Goal: Task Accomplishment & Management: Manage account settings

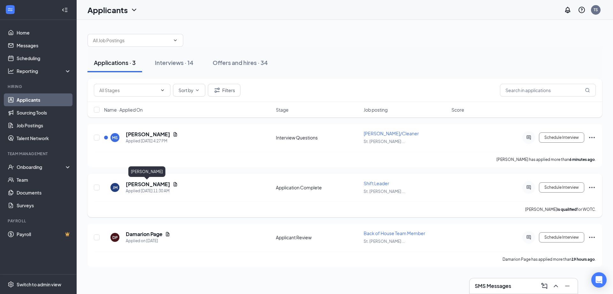
click at [145, 183] on h5 "[PERSON_NAME]" at bounding box center [148, 183] width 44 height 7
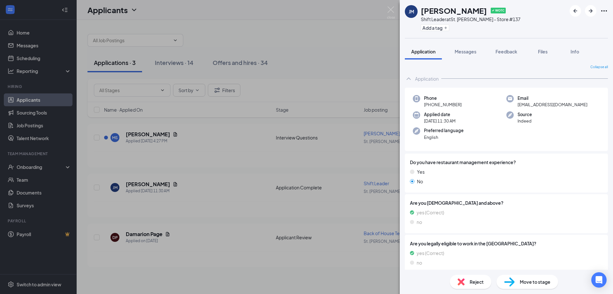
click at [533, 279] on span "Move to stage" at bounding box center [535, 281] width 31 height 7
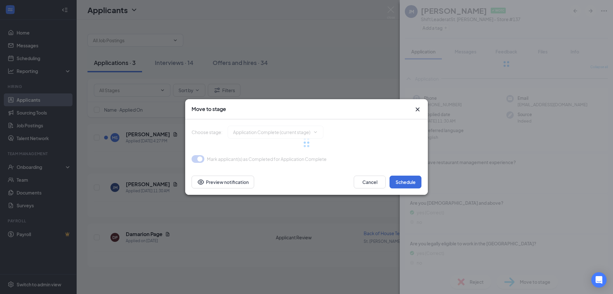
type input "Onsite Interview (next stage)"
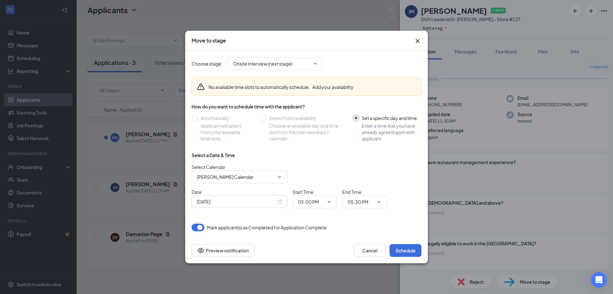
click at [420, 41] on icon "Cross" at bounding box center [418, 41] width 8 height 8
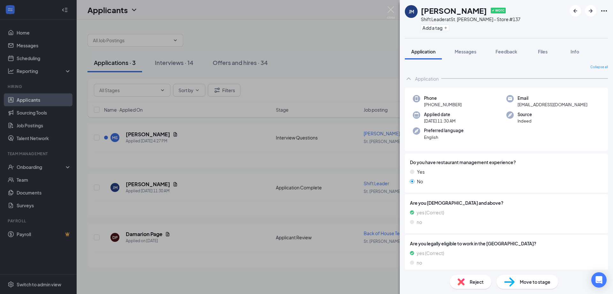
click at [605, 10] on icon "Ellipses" at bounding box center [604, 11] width 8 height 8
drag, startPoint x: 307, startPoint y: 31, endPoint x: 319, endPoint y: 32, distance: 11.9
click at [308, 32] on div "[PERSON_NAME] [PERSON_NAME] ✔ WOTC Shift Leader at [GEOGRAPHIC_DATA][PERSON_NAM…" at bounding box center [306, 147] width 613 height 294
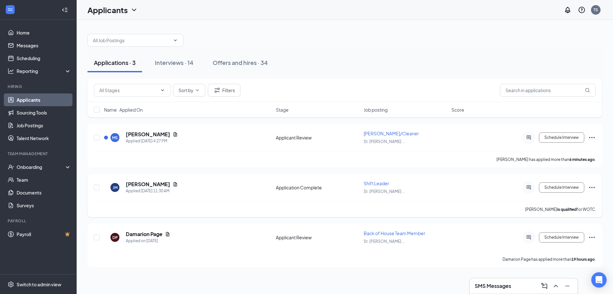
click at [592, 187] on icon "Ellipses" at bounding box center [592, 187] width 8 height 8
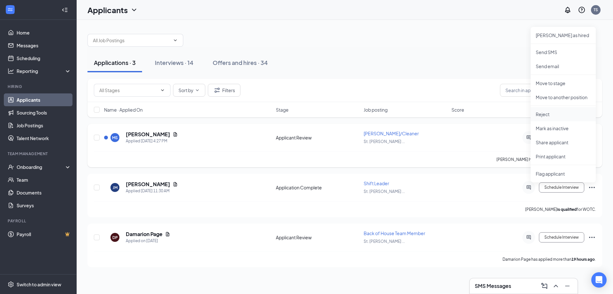
click at [545, 113] on p "Reject" at bounding box center [563, 114] width 55 height 6
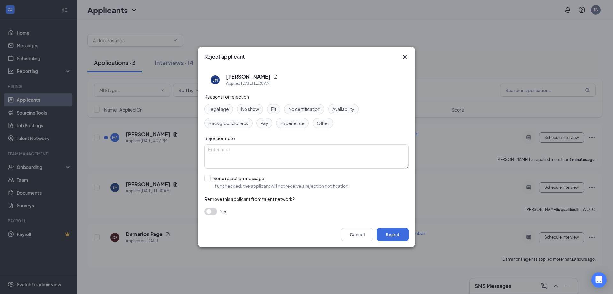
drag, startPoint x: 328, startPoint y: 123, endPoint x: 326, endPoint y: 130, distance: 7.1
click at [328, 123] on span "Other" at bounding box center [323, 122] width 12 height 7
click at [390, 237] on button "Reject" at bounding box center [393, 234] width 32 height 13
